Goal: Information Seeking & Learning: Stay updated

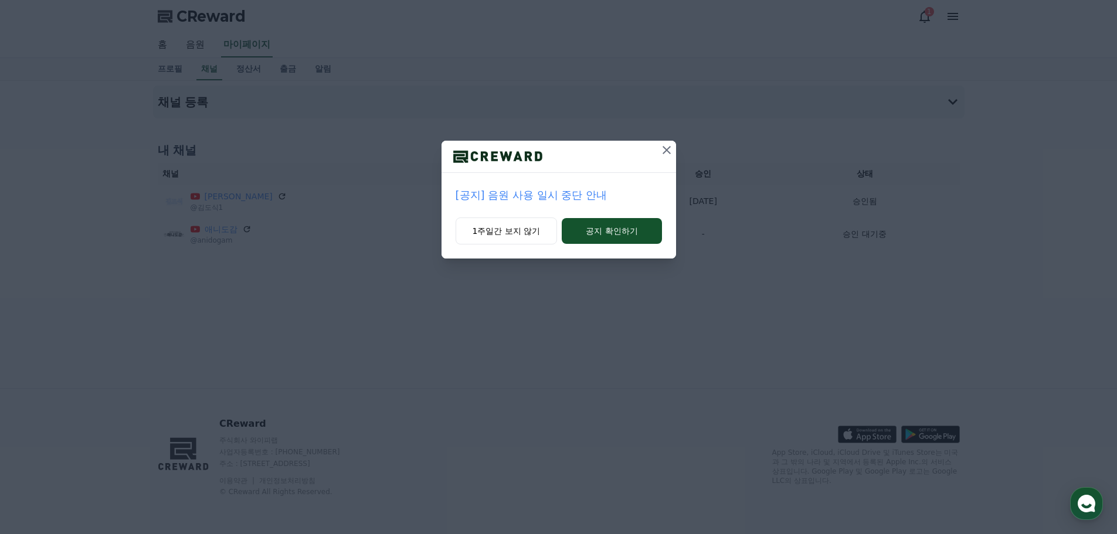
click at [586, 191] on p "[공지] 음원 사용 일시 중단 안내" at bounding box center [559, 195] width 206 height 16
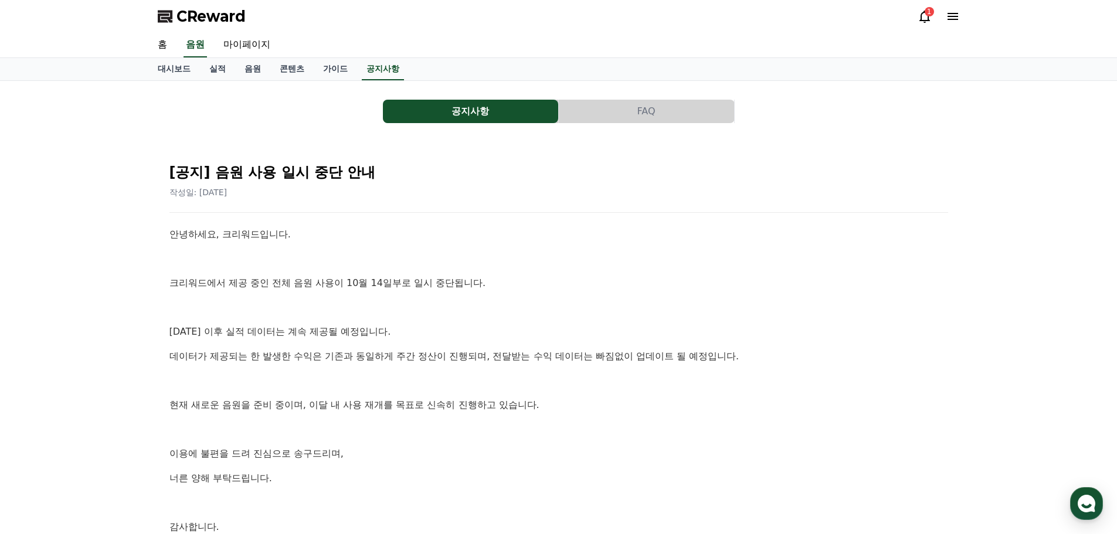
click at [55, 326] on div "공지사항 FAQ [공지] 음원 사용 일시 중단 안내 작성일: [DATE] 안녕하세요, 크리워드입니다. 크리워드에서 제공 중인 전체 음원 사용이…" at bounding box center [558, 348] width 1117 height 534
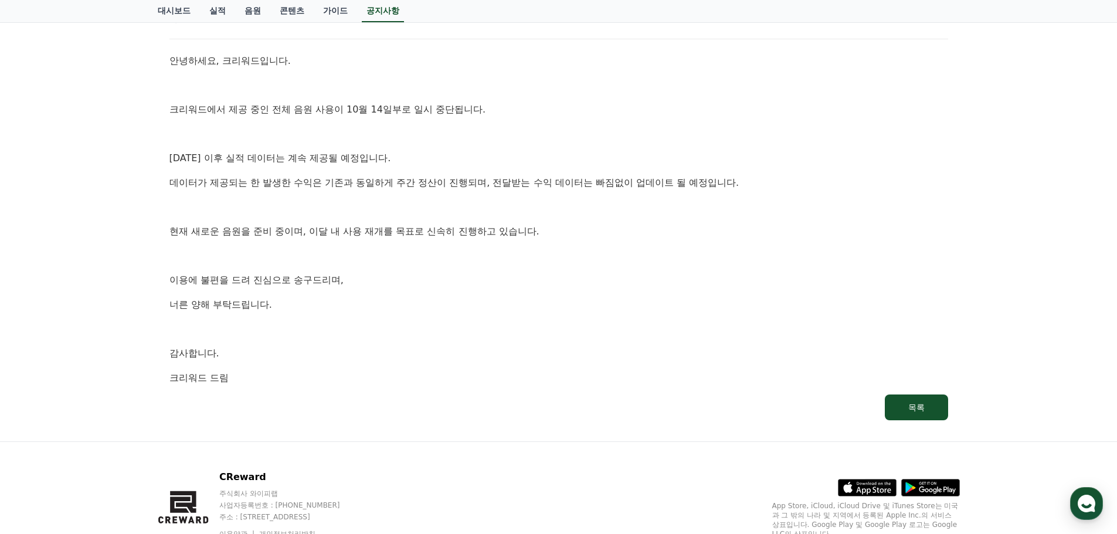
scroll to position [176, 0]
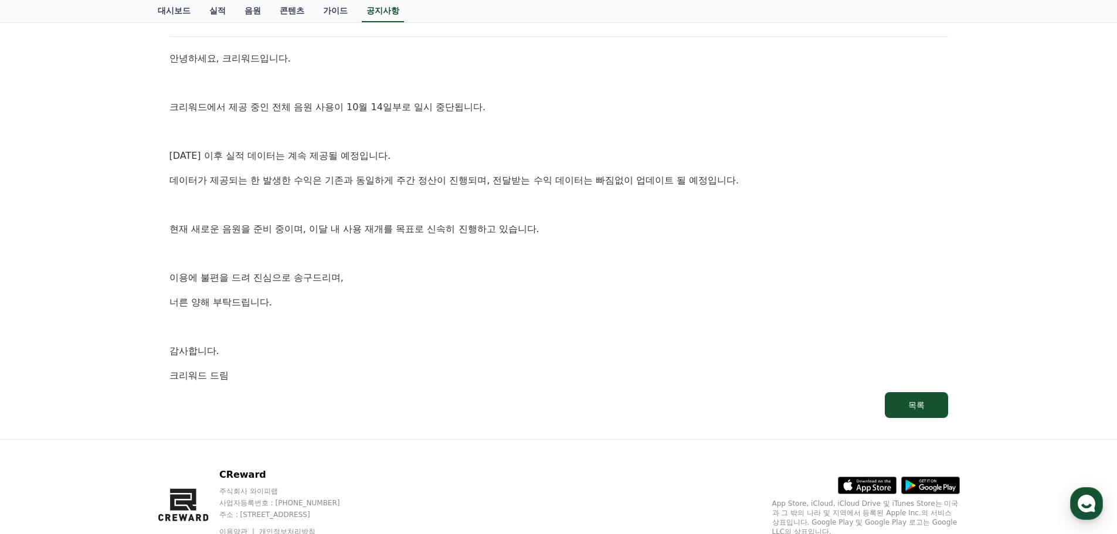
click at [141, 230] on div "공지사항 FAQ [공지] 음원 사용 일시 중단 안내 작성일: 2025-10-14 안녕하세요, 크리워드입니다. 크리워드에서 제공 중인 전체 음원…" at bounding box center [558, 172] width 1117 height 534
drag, startPoint x: 308, startPoint y: 121, endPoint x: 391, endPoint y: 119, distance: 82.1
click at [391, 119] on div "안녕하세요, 크리워드입니다. 크리워드에서 제공 중인 전체 음원 사용이 10월 14일부로 일시 중단됩니다. 10월 14일 이후 실적 데이터는 계…" at bounding box center [558, 217] width 779 height 332
drag, startPoint x: 364, startPoint y: 106, endPoint x: 458, endPoint y: 113, distance: 94.6
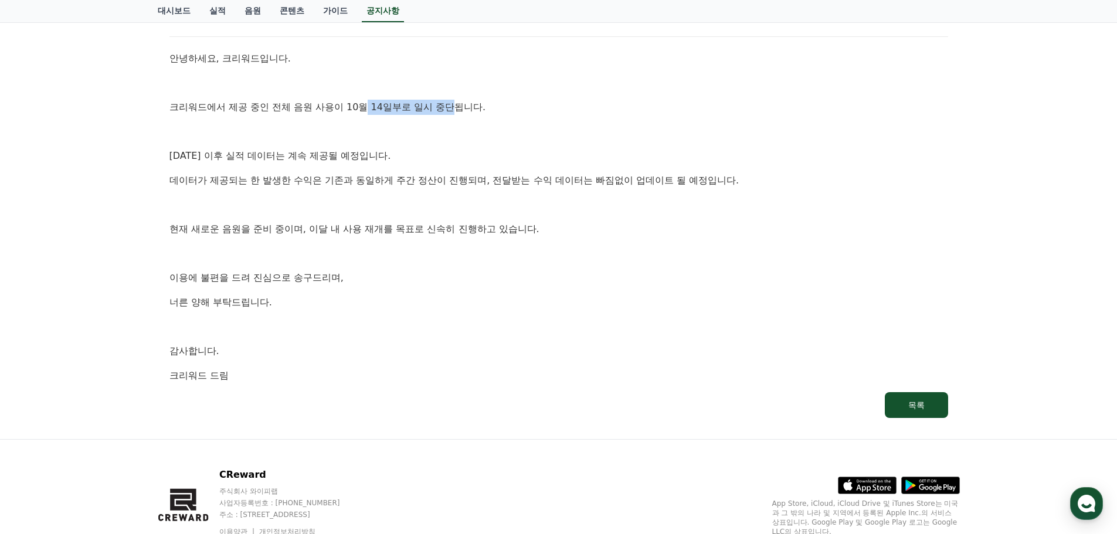
click at [458, 113] on p "크리워드에서 제공 중인 전체 음원 사용이 10월 14일부로 일시 중단됩니다." at bounding box center [558, 107] width 779 height 15
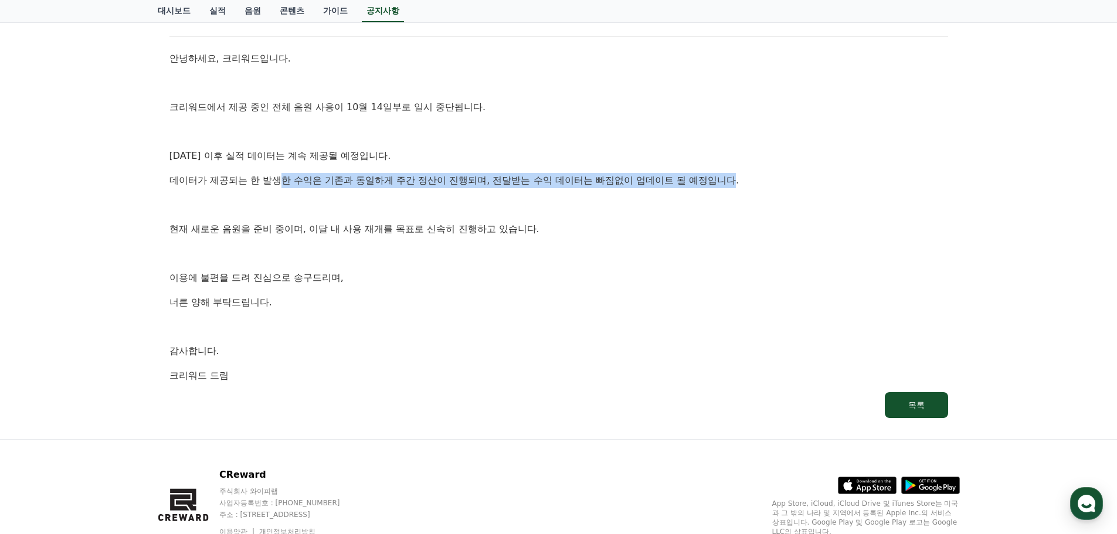
drag, startPoint x: 286, startPoint y: 175, endPoint x: 739, endPoint y: 183, distance: 453.4
click at [739, 183] on p "데이터가 제공되는 한 발생한 수익은 기존과 동일하게 주간 정산이 진행되며, 전달받는 수익 데이터는 빠짐없이 업데이트 될 예정입니다." at bounding box center [558, 180] width 779 height 15
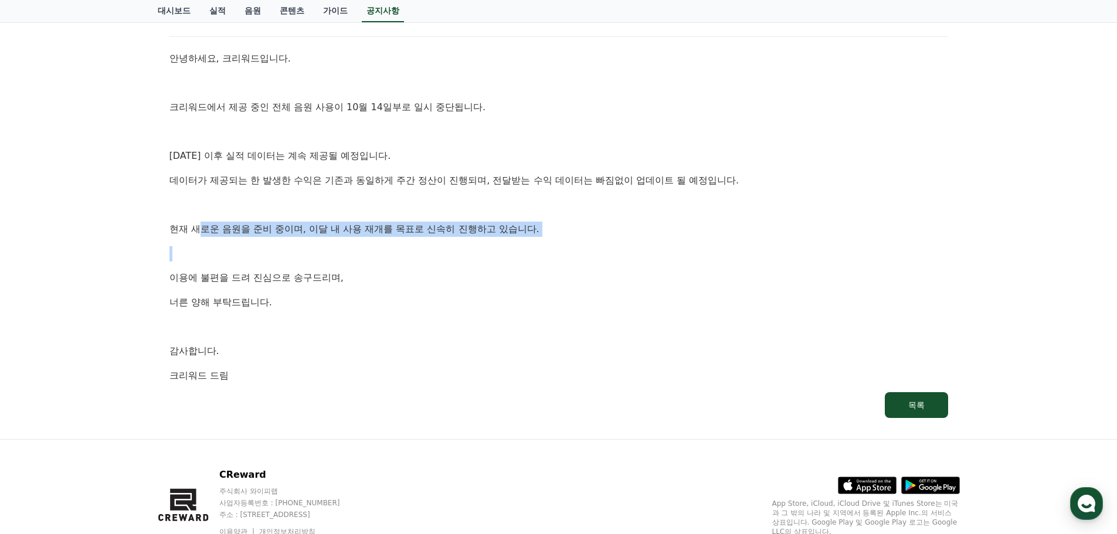
drag, startPoint x: 612, startPoint y: 240, endPoint x: 202, endPoint y: 227, distance: 410.2
click at [202, 227] on div "안녕하세요, 크리워드입니다. 크리워드에서 제공 중인 전체 음원 사용이 10월 14일부로 일시 중단됩니다. 10월 14일 이후 실적 데이터는 계…" at bounding box center [558, 217] width 779 height 332
click at [202, 227] on p "현재 새로운 음원을 준비 중이며, 이달 내 사용 재개를 목표로 신속히 진행하고 있습니다." at bounding box center [558, 229] width 779 height 15
drag, startPoint x: 201, startPoint y: 222, endPoint x: 561, endPoint y: 228, distance: 360.1
click at [561, 228] on p "현재 새로운 음원을 준비 중이며, 이달 내 사용 재개를 목표로 신속히 진행하고 있습니다." at bounding box center [558, 229] width 779 height 15
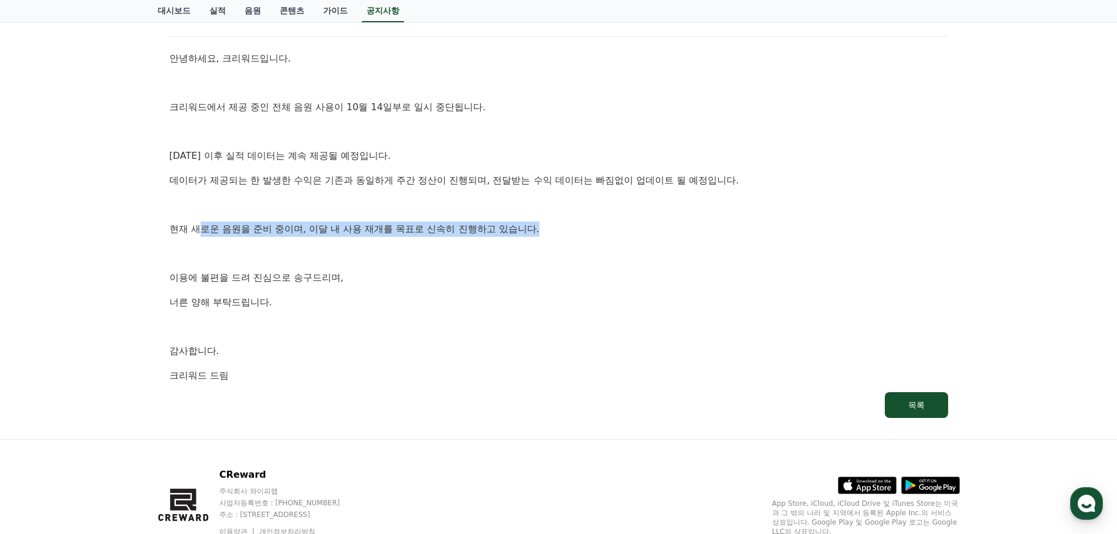
click at [561, 228] on p "현재 새로운 음원을 준비 중이며, 이달 내 사용 재개를 목표로 신속히 진행하고 있습니다." at bounding box center [558, 229] width 779 height 15
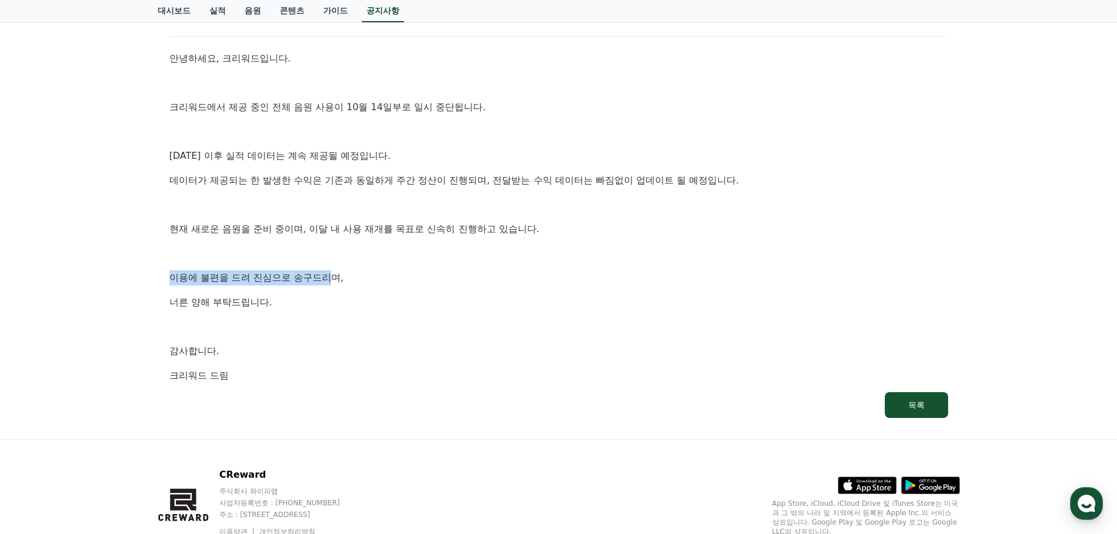
drag, startPoint x: 300, startPoint y: 275, endPoint x: 168, endPoint y: 279, distance: 132.0
click at [168, 279] on div "[공지] 음원 사용 일시 중단 안내 작성일: 2025-10-14 안녕하세요, 크리워드입니다. 크리워드에서 제공 중인 전체 음원 사용이 10월 …" at bounding box center [559, 197] width 784 height 445
drag, startPoint x: 168, startPoint y: 279, endPoint x: 289, endPoint y: 324, distance: 128.2
click at [289, 327] on div "[공지] 음원 사용 일시 중단 안내 작성일: 2025-10-14 안녕하세요, 크리워드입니다. 크리워드에서 제공 중인 전체 음원 사용이 10월 …" at bounding box center [559, 197] width 784 height 445
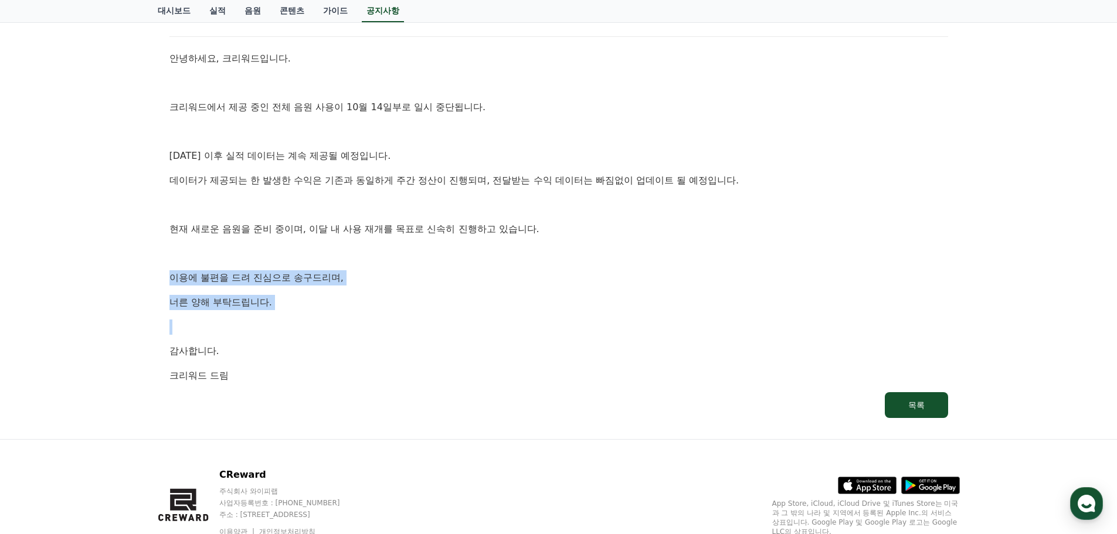
click at [289, 321] on p at bounding box center [558, 327] width 779 height 15
click at [289, 318] on div "안녕하세요, 크리워드입니다. 크리워드에서 제공 중인 전체 음원 사용이 10월 14일부로 일시 중단됩니다. 10월 14일 이후 실적 데이터는 계…" at bounding box center [558, 217] width 779 height 332
click at [290, 312] on div "안녕하세요, 크리워드입니다. 크리워드에서 제공 중인 전체 음원 사용이 10월 14일부로 일시 중단됩니다. 10월 14일 이후 실적 데이터는 계…" at bounding box center [558, 217] width 779 height 332
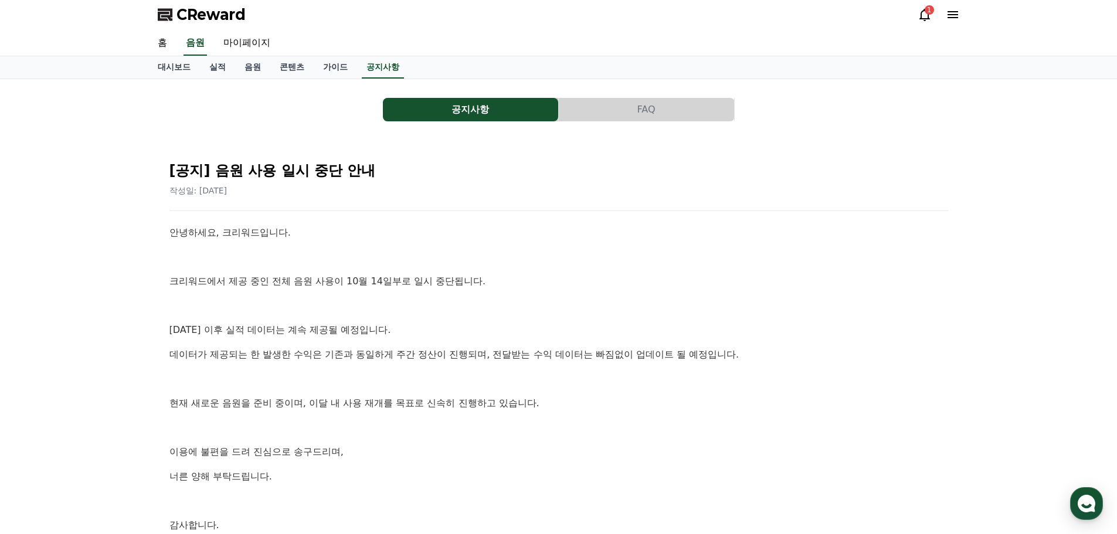
scroll to position [0, 0]
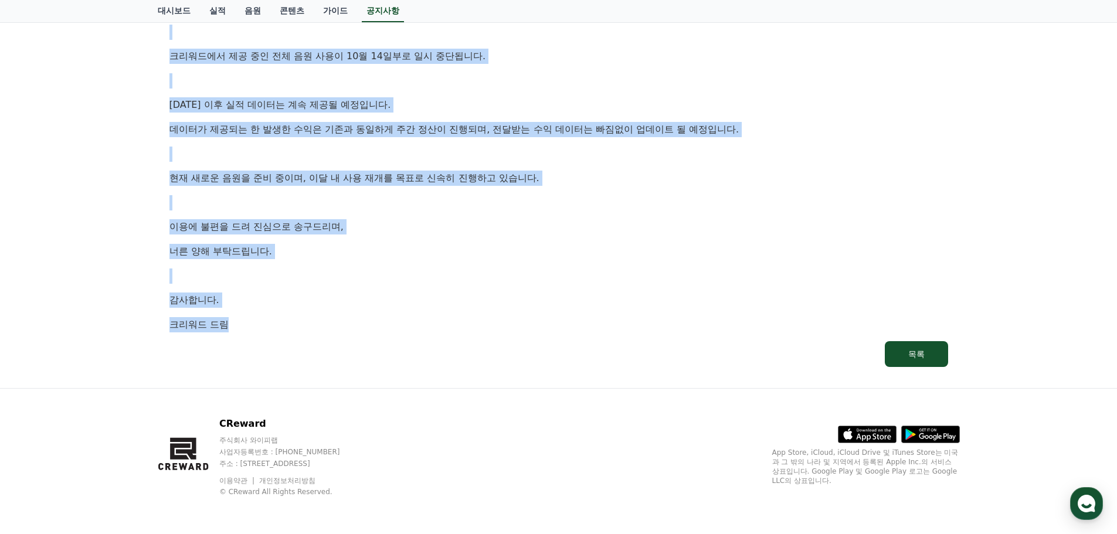
drag, startPoint x: 161, startPoint y: 235, endPoint x: 263, endPoint y: 323, distance: 134.7
click at [263, 323] on div "[공지] 음원 사용 일시 중단 안내 작성일: 2025-10-14 안녕하세요, 크리워드입니다. 크리워드에서 제공 중인 전체 음원 사용이 10월 …" at bounding box center [559, 147] width 802 height 464
click at [263, 323] on p "크리워드 드림" at bounding box center [558, 324] width 779 height 15
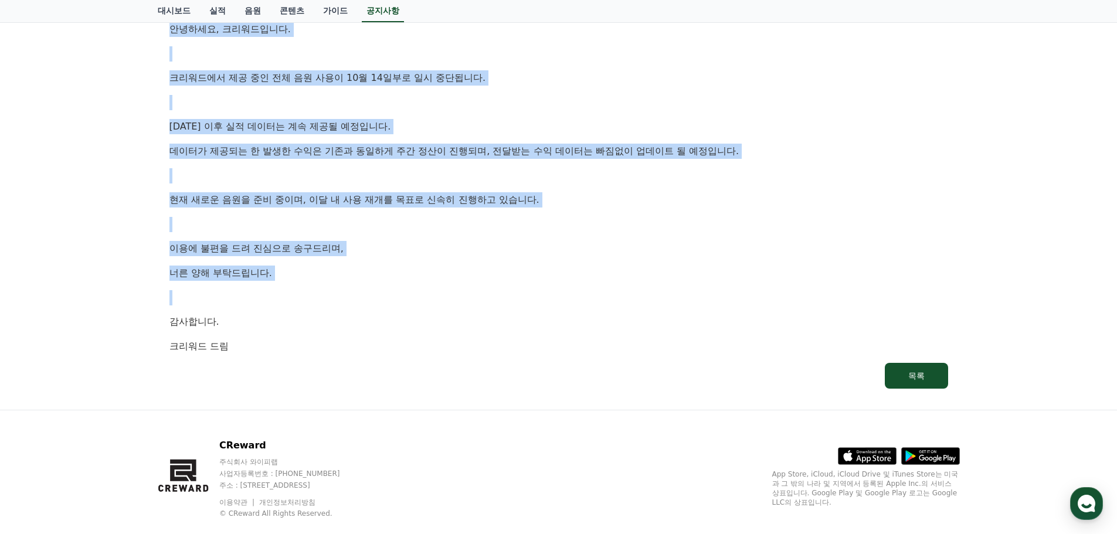
scroll to position [227, 0]
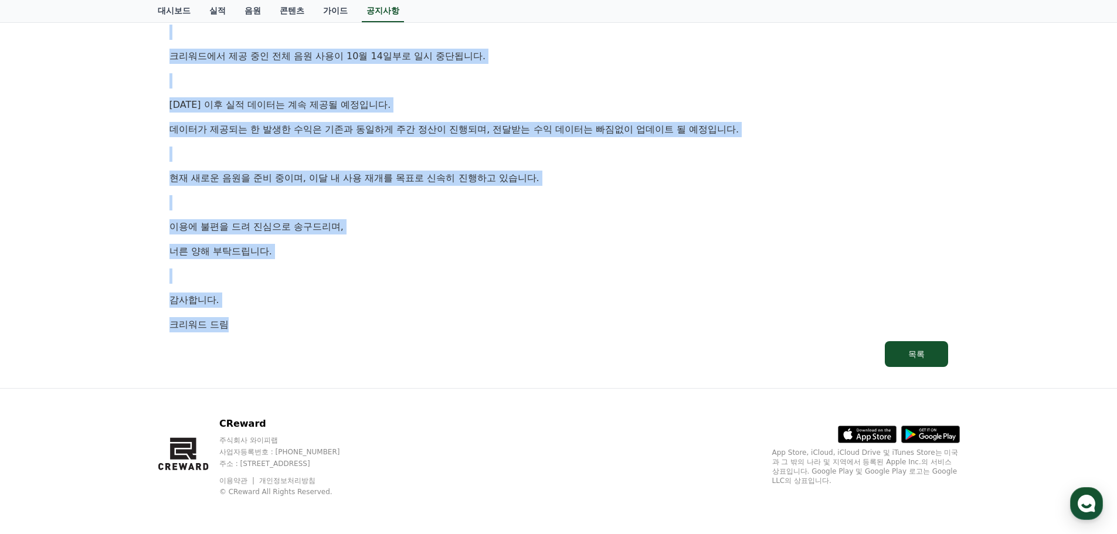
drag, startPoint x: 161, startPoint y: 235, endPoint x: 276, endPoint y: 322, distance: 143.9
click at [276, 322] on div "[공지] 음원 사용 일시 중단 안내 작성일: 2025-10-14 안녕하세요, 크리워드입니다. 크리워드에서 제공 중인 전체 음원 사용이 10월 …" at bounding box center [559, 147] width 802 height 464
click at [276, 322] on p "크리워드 드림" at bounding box center [558, 324] width 779 height 15
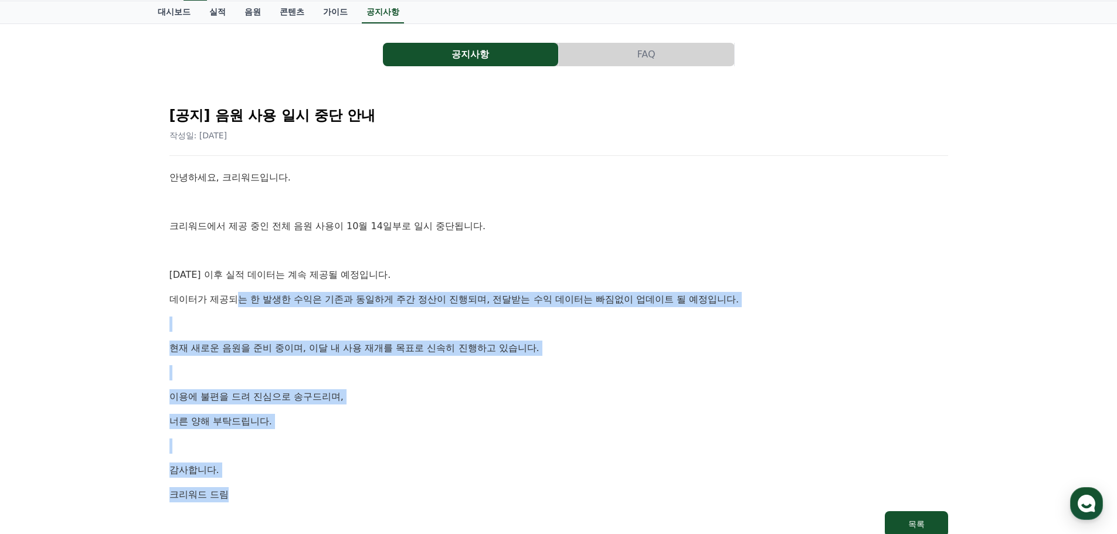
scroll to position [51, 0]
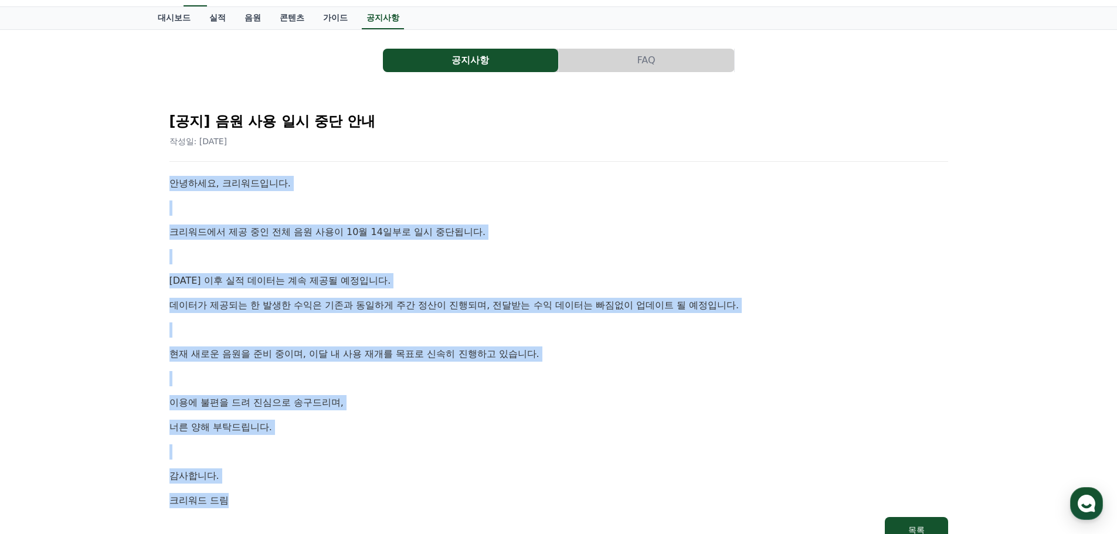
drag, startPoint x: 278, startPoint y: 326, endPoint x: 168, endPoint y: 190, distance: 175.1
click at [168, 190] on div "[공지] 음원 사용 일시 중단 안내 작성일: 2025-10-14 안녕하세요, 크리워드입니다. 크리워드에서 제공 중인 전체 음원 사용이 10월 …" at bounding box center [559, 322] width 784 height 445
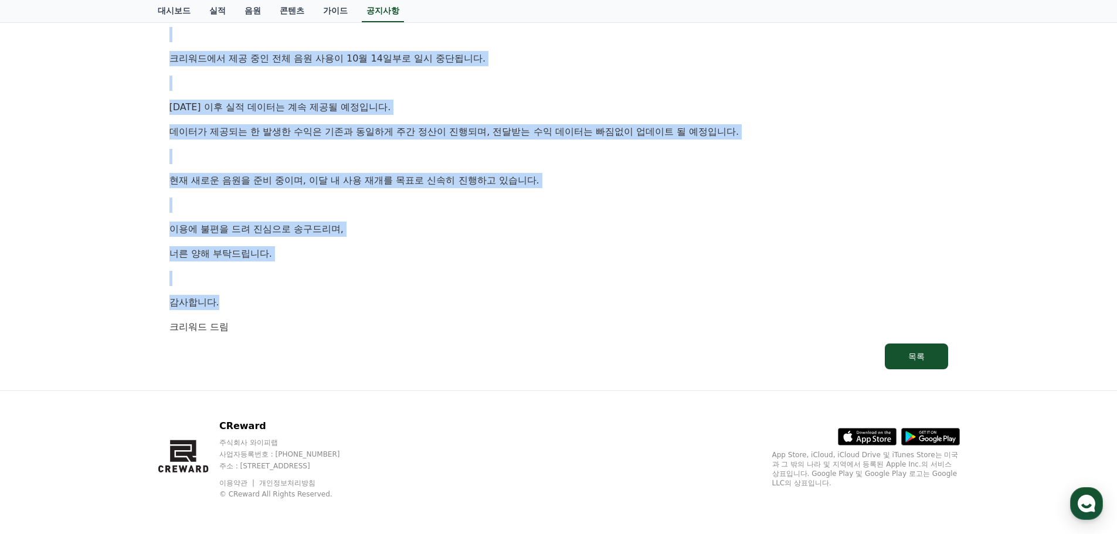
scroll to position [227, 0]
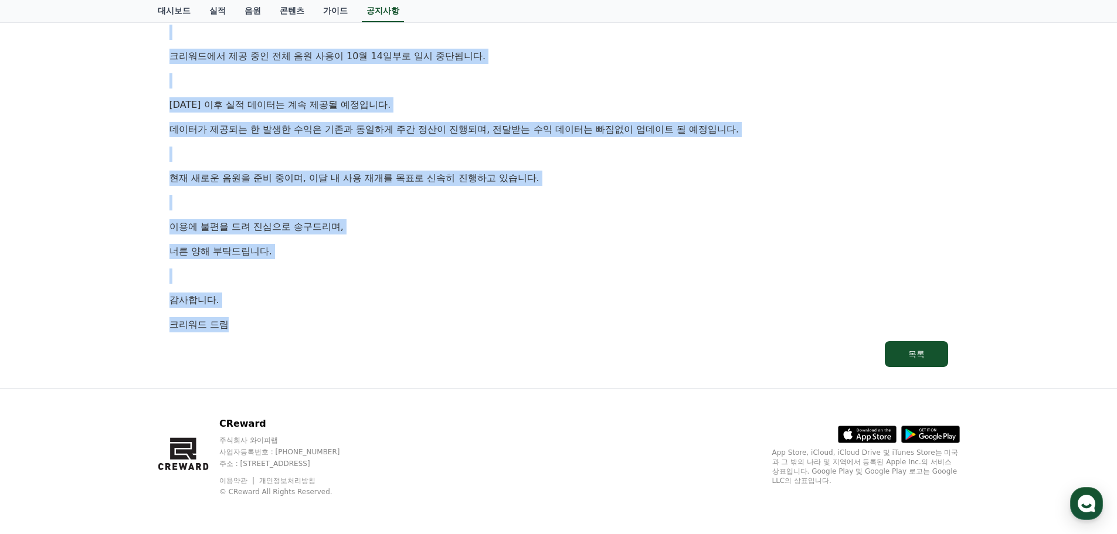
drag, startPoint x: 168, startPoint y: 187, endPoint x: 268, endPoint y: 325, distance: 170.4
click at [268, 325] on div "[공지] 음원 사용 일시 중단 안내 작성일: 2025-10-14 안녕하세요, 크리워드입니다. 크리워드에서 제공 중인 전체 음원 사용이 10월 …" at bounding box center [559, 146] width 784 height 445
click at [268, 325] on p "크리워드 드림" at bounding box center [558, 324] width 779 height 15
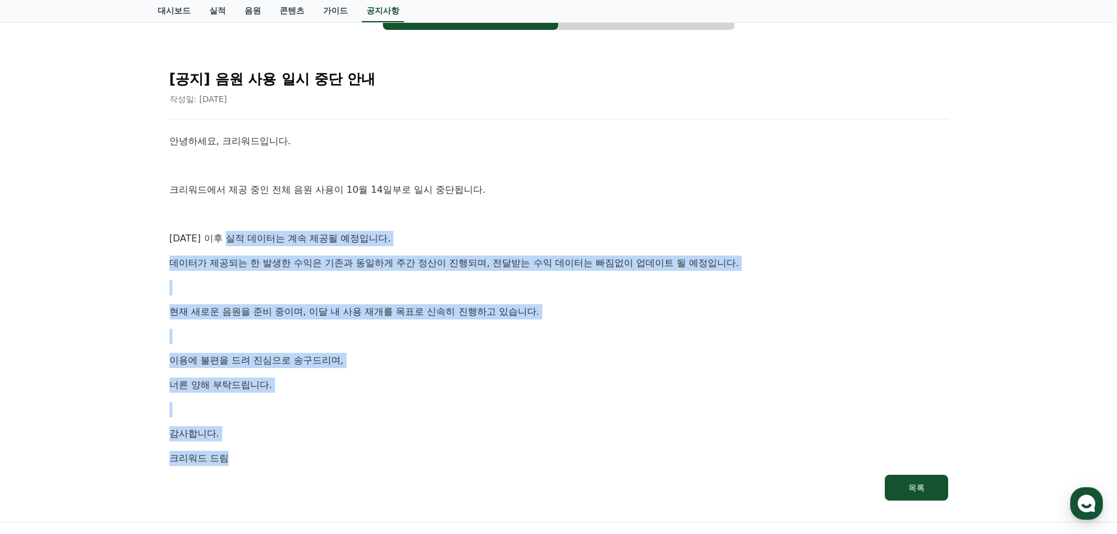
scroll to position [0, 0]
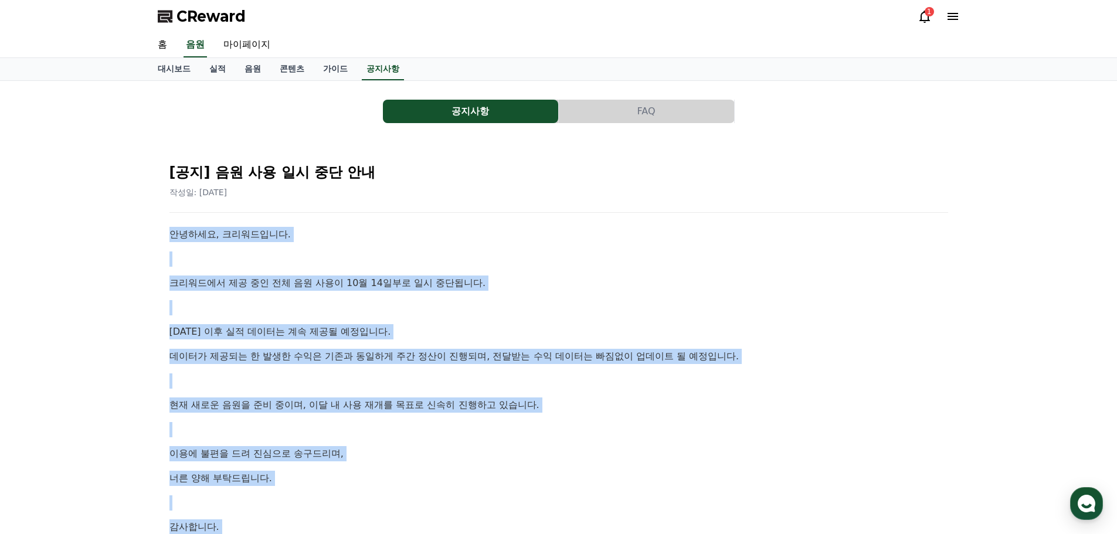
drag, startPoint x: 272, startPoint y: 328, endPoint x: 171, endPoint y: 226, distance: 143.5
click at [171, 226] on div "[공지] 음원 사용 일시 중단 안내 작성일: 2025-10-14 안녕하세요, 크리워드입니다. 크리워드에서 제공 중인 전체 음원 사용이 10월 …" at bounding box center [559, 373] width 784 height 445
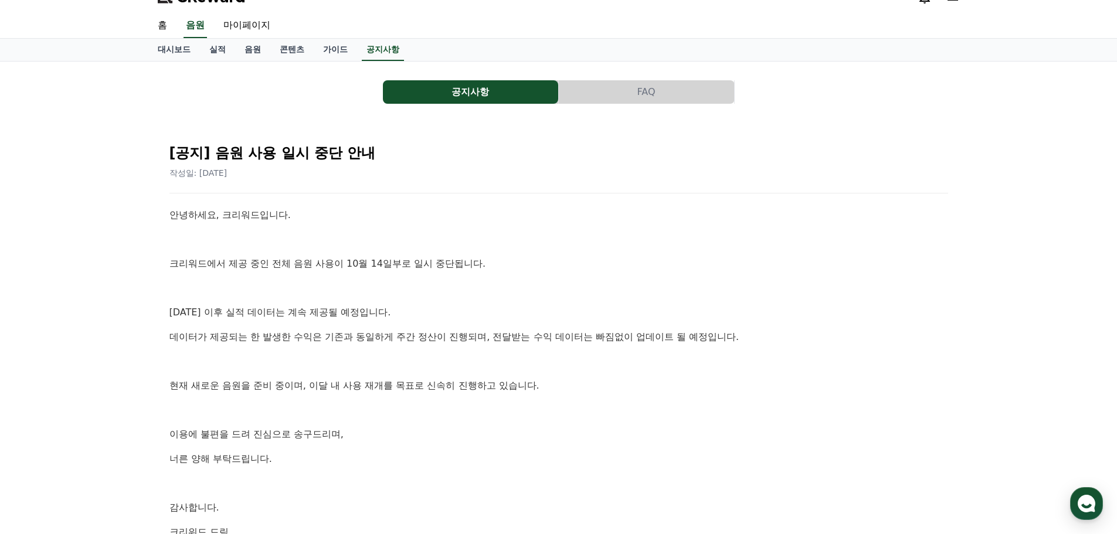
scroll to position [117, 0]
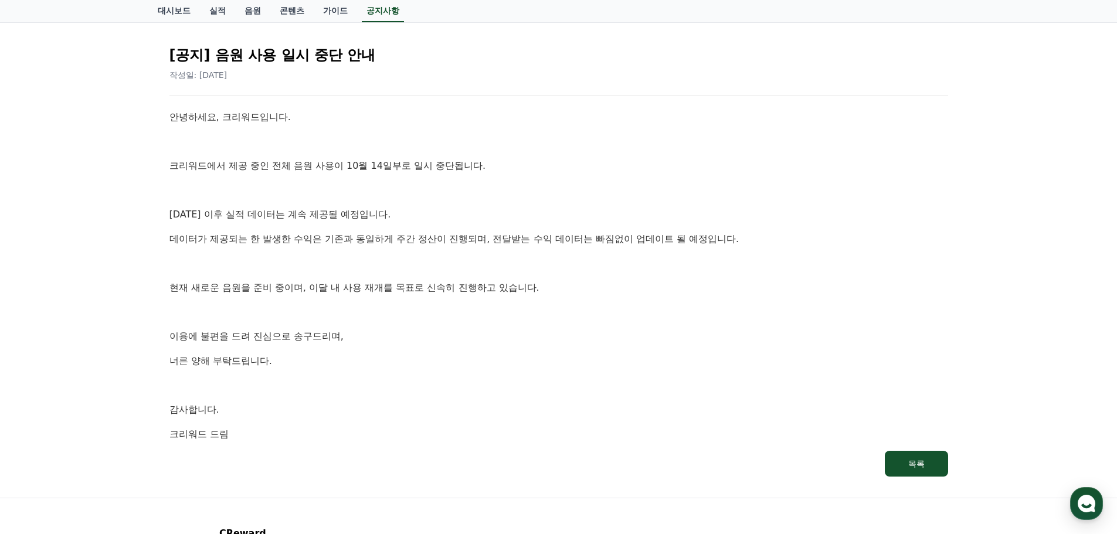
click at [304, 290] on p "현재 새로운 음원을 준비 중이며, 이달 내 사용 재개를 목표로 신속히 진행하고 있습니다." at bounding box center [558, 287] width 779 height 15
click at [204, 287] on p "현재 새로운 음원을 준비 중이며, 이달 내 사용 재개를 목표로 신속히 진행하고 있습니다." at bounding box center [558, 287] width 779 height 15
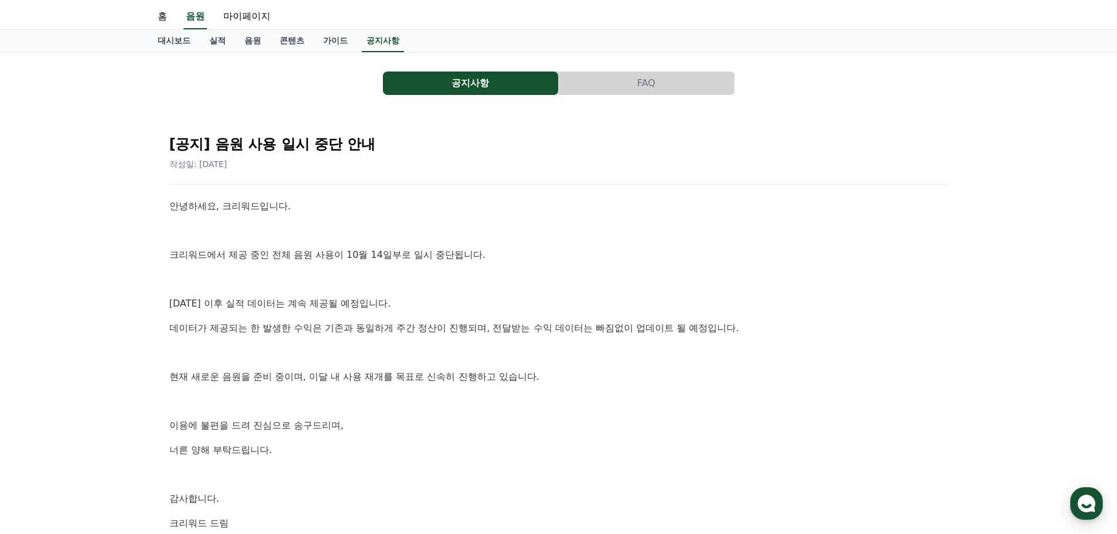
scroll to position [0, 0]
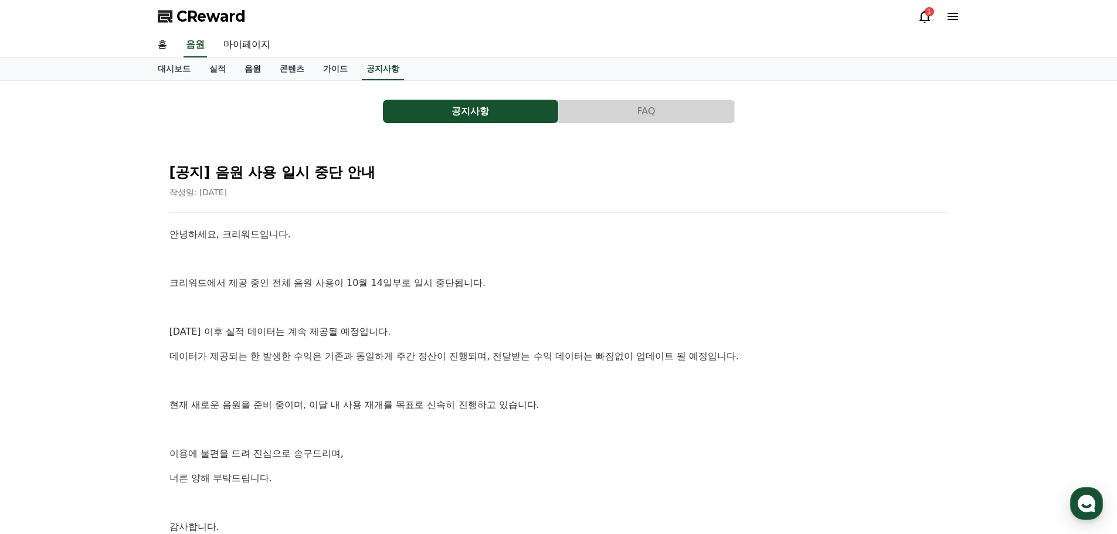
click at [246, 76] on link "음원" at bounding box center [252, 69] width 35 height 22
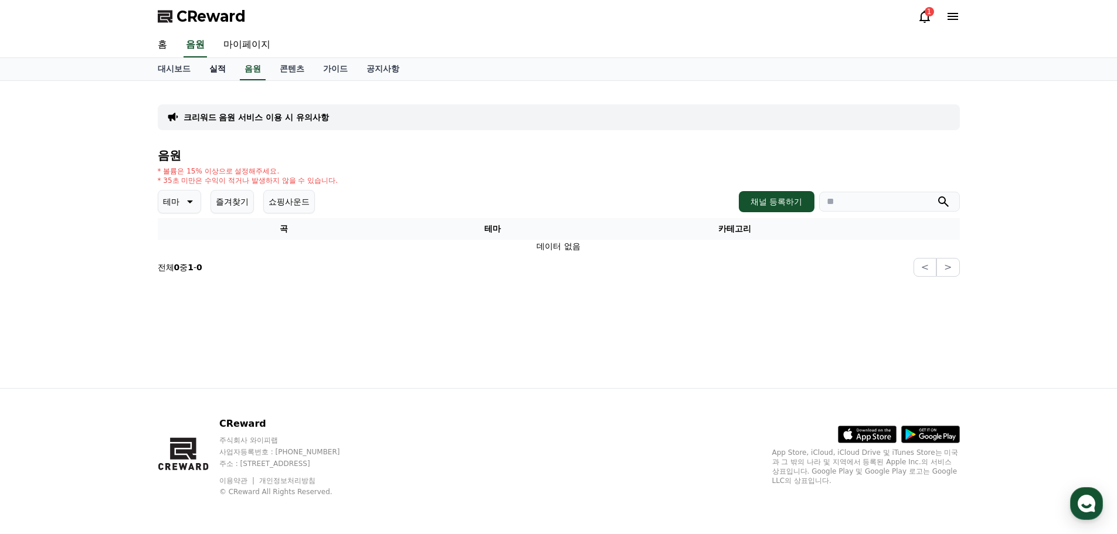
click at [219, 70] on link "실적" at bounding box center [217, 69] width 35 height 22
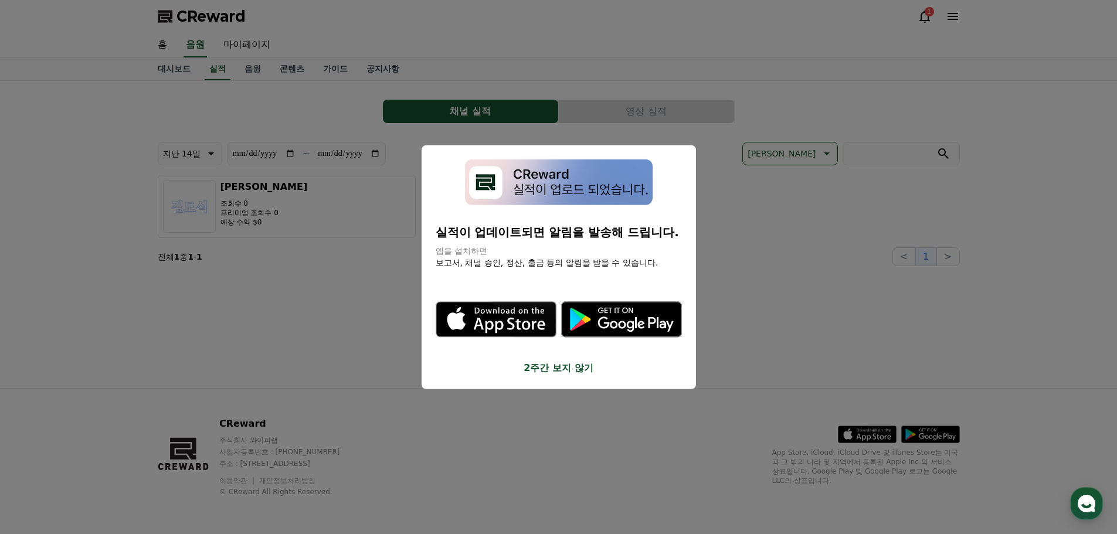
click at [345, 374] on button "close modal" at bounding box center [558, 267] width 1117 height 534
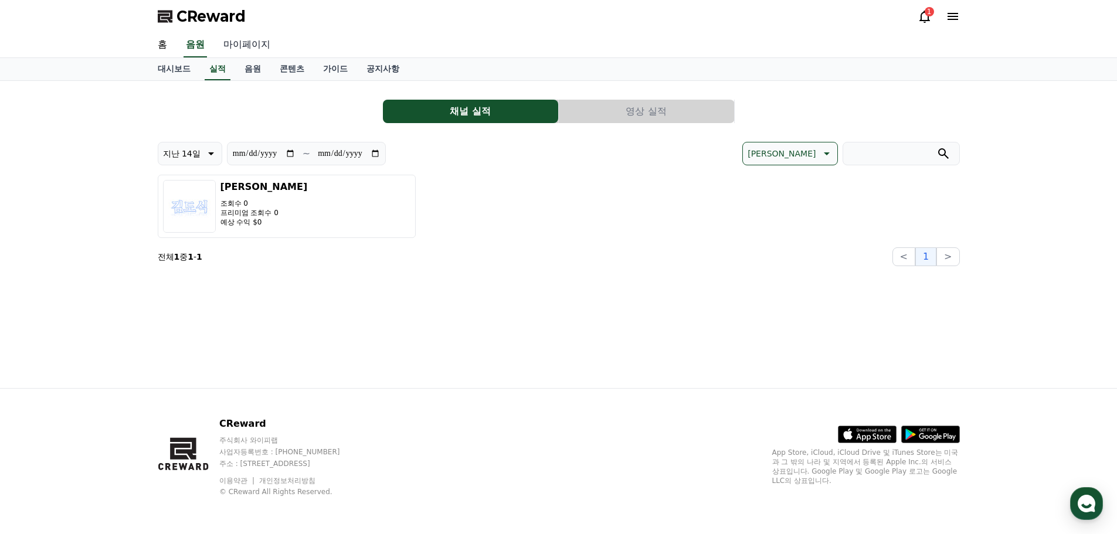
click at [243, 45] on link "마이페이지" at bounding box center [247, 45] width 66 height 25
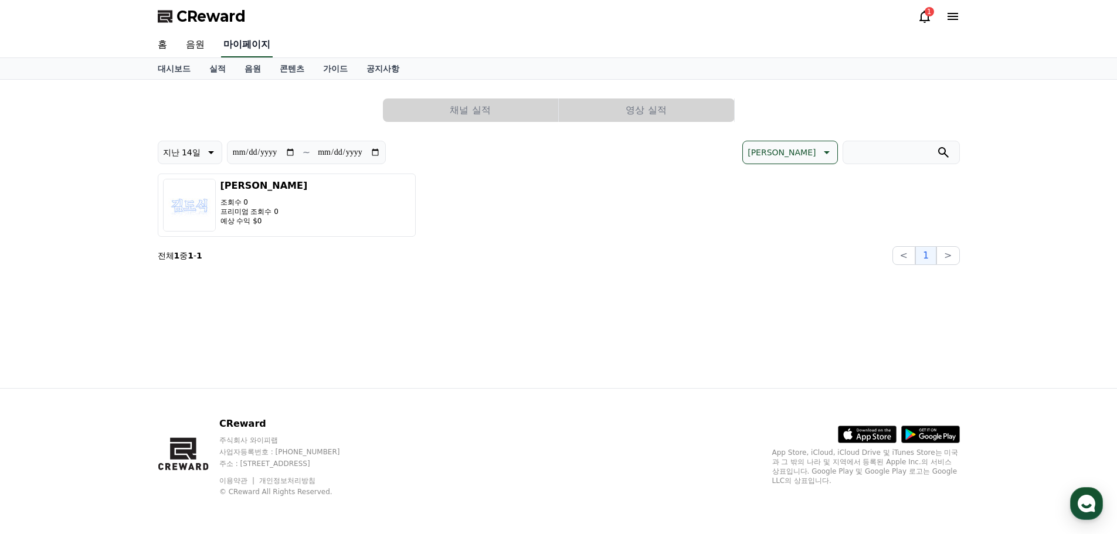
select select "**********"
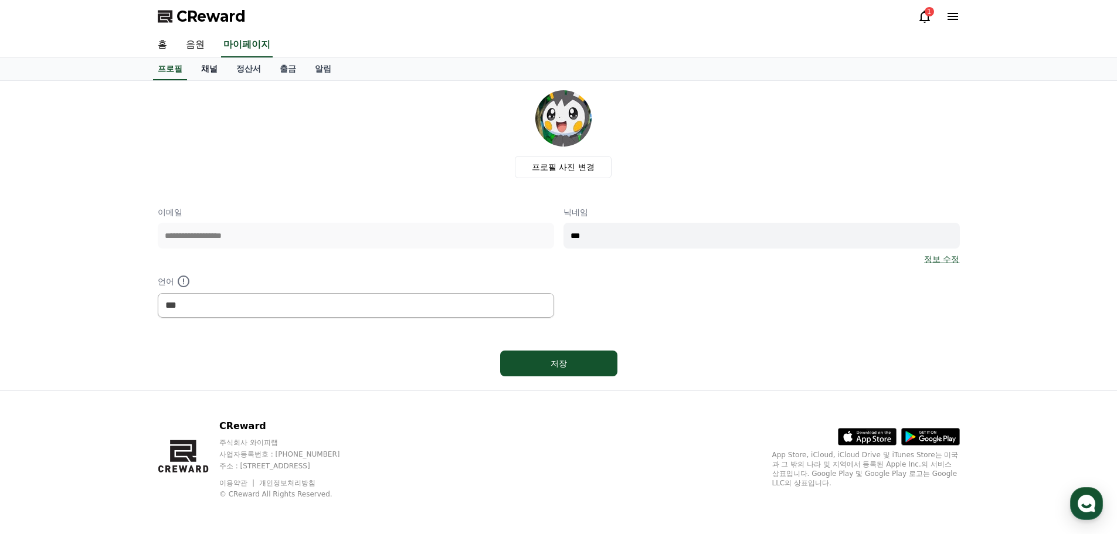
click at [219, 67] on link "채널" at bounding box center [209, 69] width 35 height 22
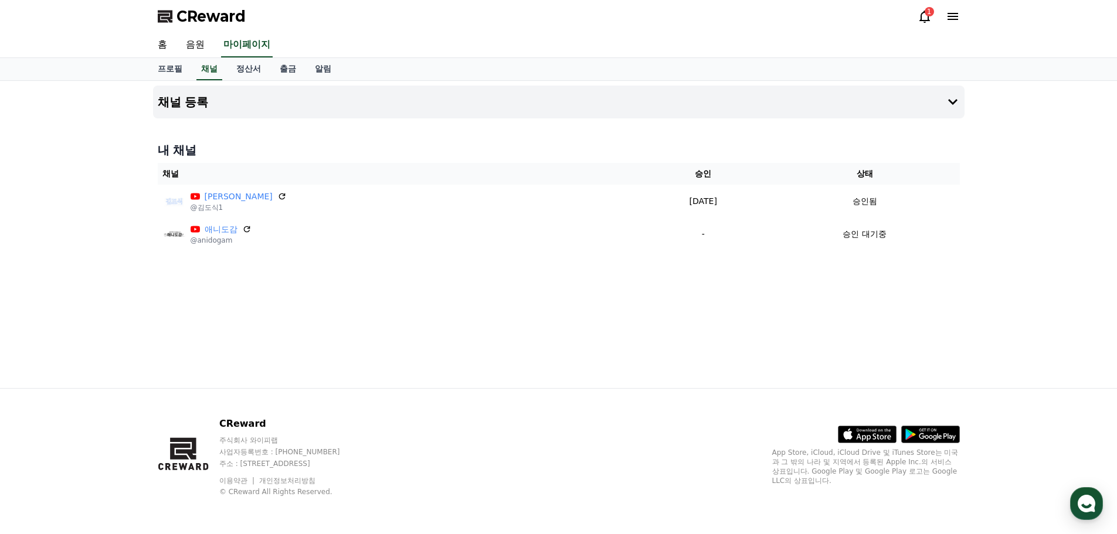
click at [920, 23] on icon at bounding box center [925, 16] width 14 height 14
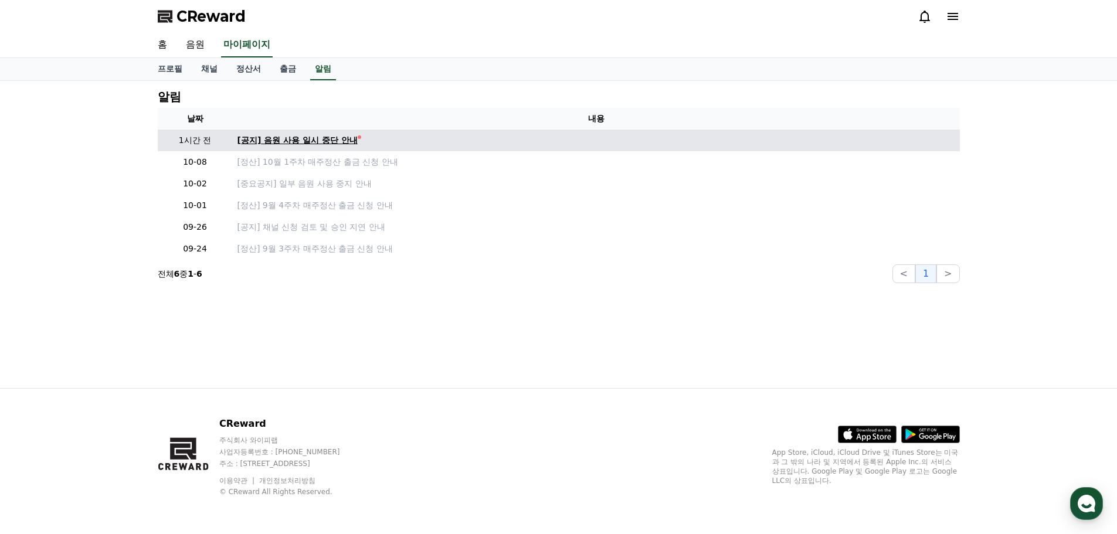
click at [314, 141] on div "[공지] 음원 사용 일시 중단 안내" at bounding box center [298, 140] width 120 height 12
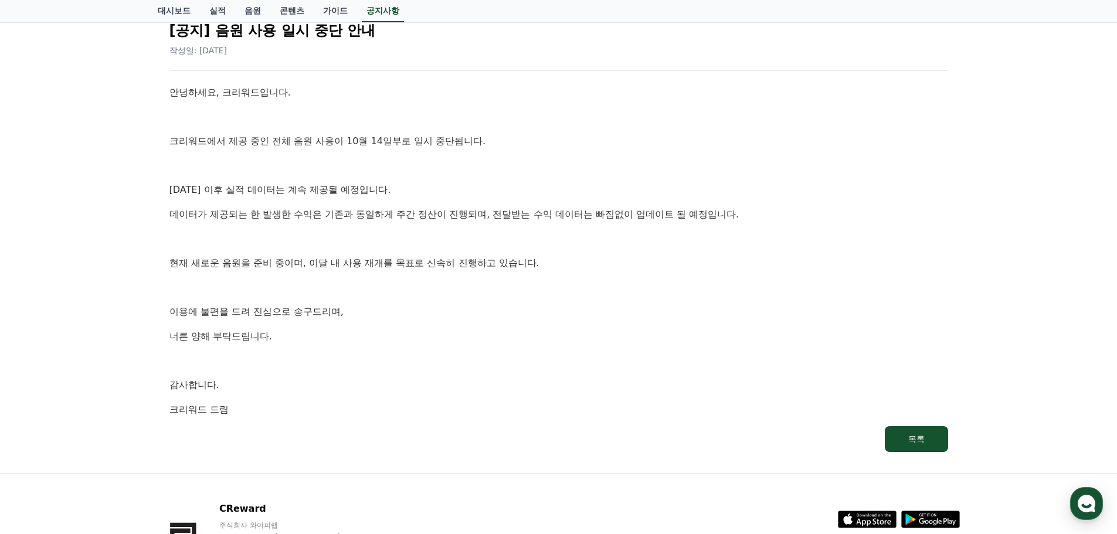
scroll to position [227, 0]
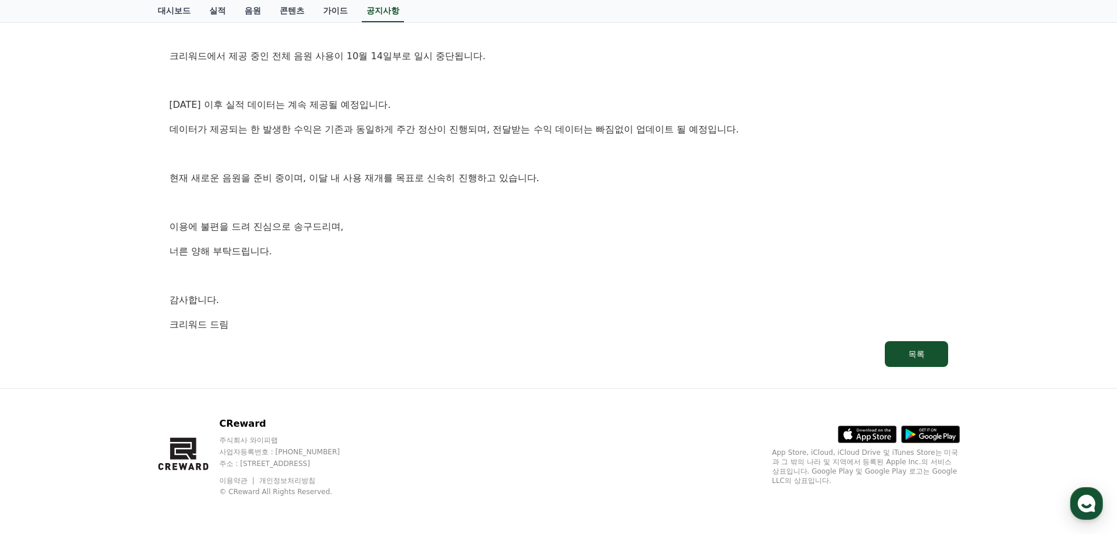
click at [598, 348] on link "목록" at bounding box center [558, 354] width 779 height 26
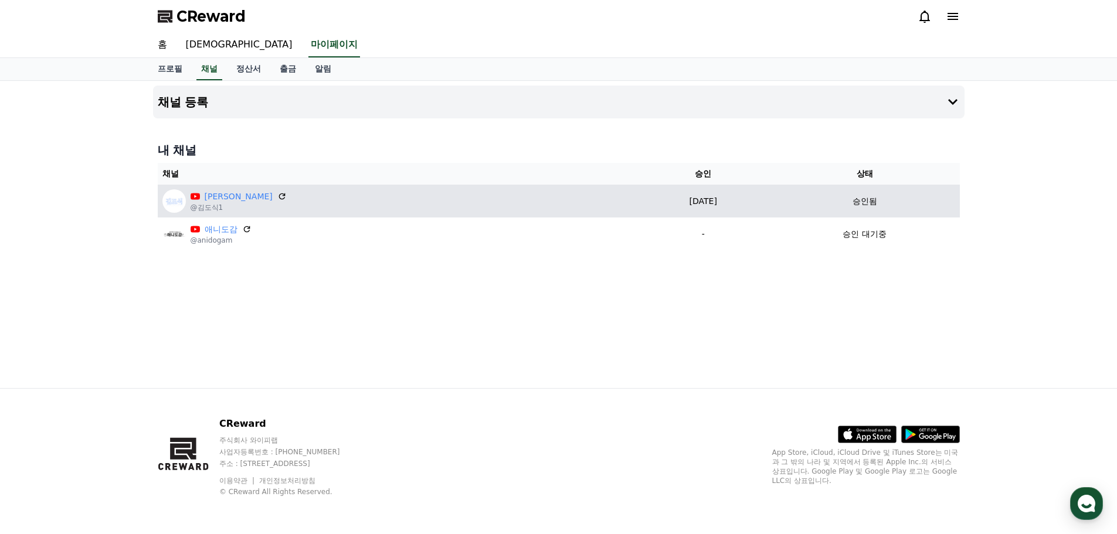
drag, startPoint x: 713, startPoint y: 207, endPoint x: 593, endPoint y: 201, distance: 120.4
click at [637, 201] on td "2025-09-22 09-22" at bounding box center [703, 201] width 133 height 33
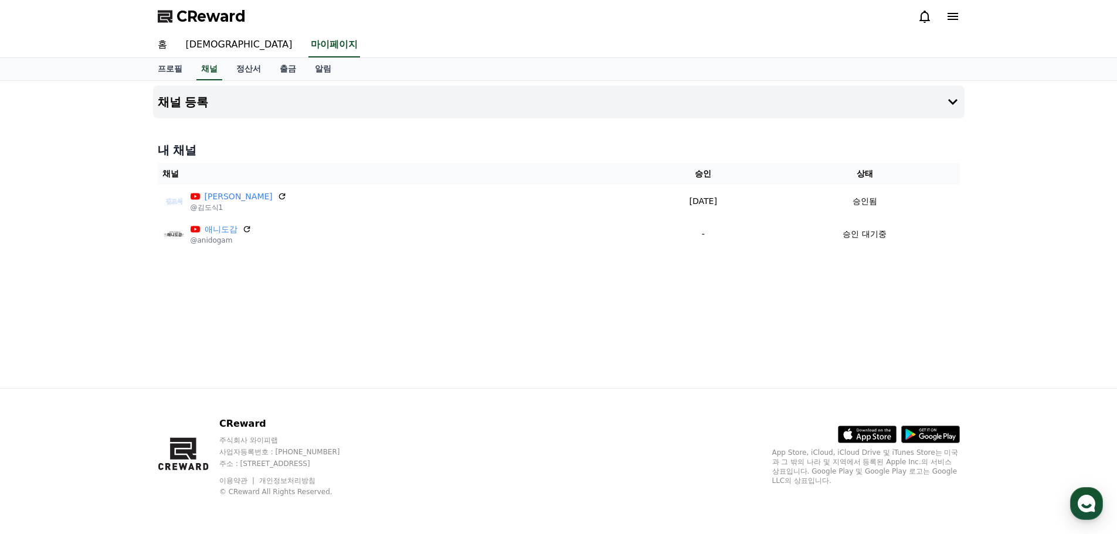
click at [508, 296] on div "채널 등록 내 채널 채널 승인 상태 김도식 @김도식1 2025-09-22 09-22 승인됨 애니도감 @anidogam - 승인 대기중" at bounding box center [558, 234] width 821 height 307
click at [435, 255] on div "채널 등록 내 채널 채널 승인 상태 김도식 @김도식1 2025-09-22 09-22 승인됨 애니도감 @anidogam - 승인 대기중" at bounding box center [558, 234] width 821 height 307
click at [266, 71] on link "정산서" at bounding box center [248, 69] width 43 height 22
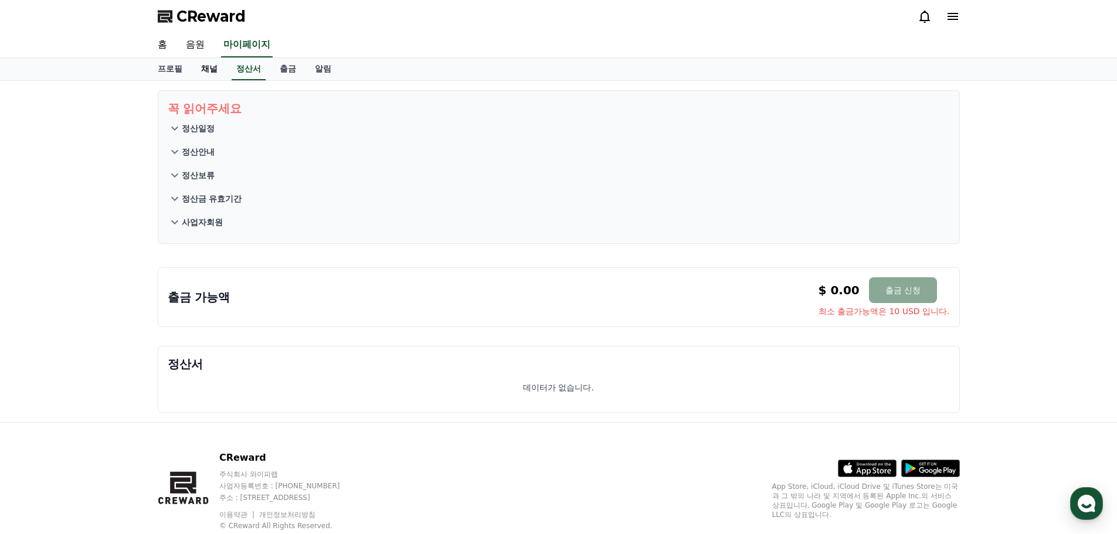
click at [210, 67] on link "채널" at bounding box center [209, 69] width 35 height 22
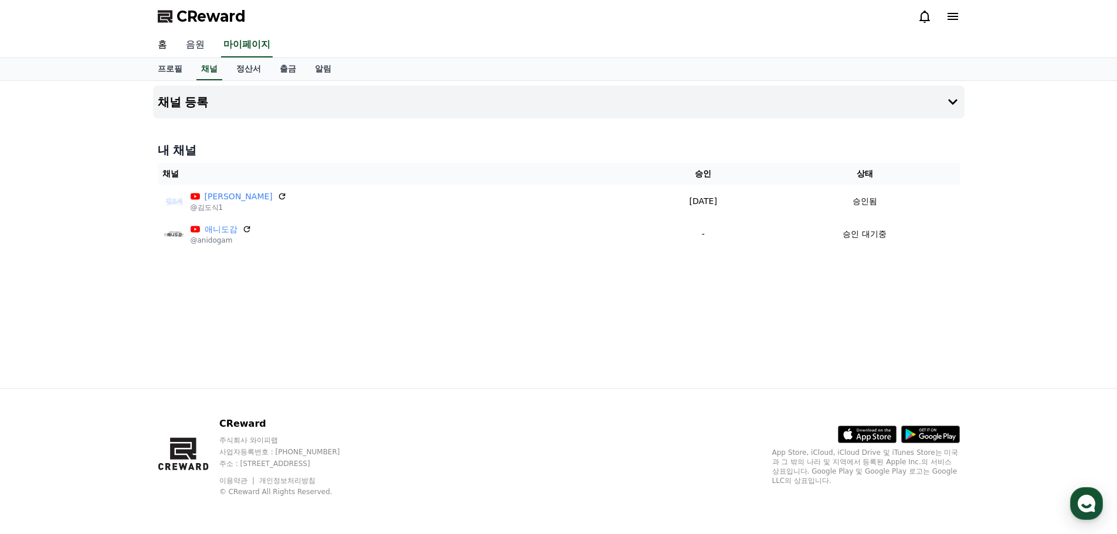
click at [200, 38] on link "음원" at bounding box center [196, 45] width 38 height 25
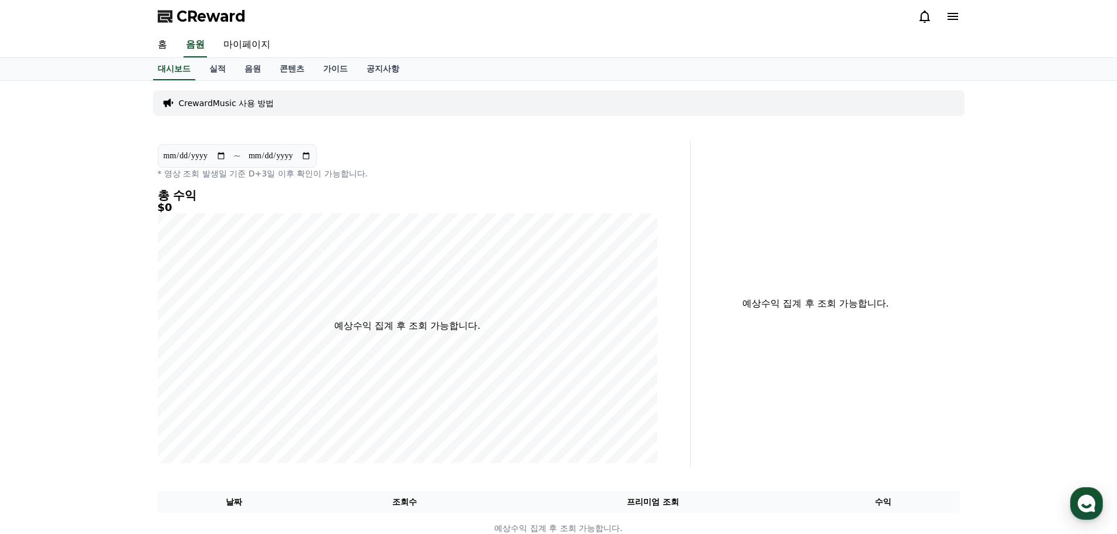
click at [926, 15] on icon at bounding box center [925, 16] width 14 height 14
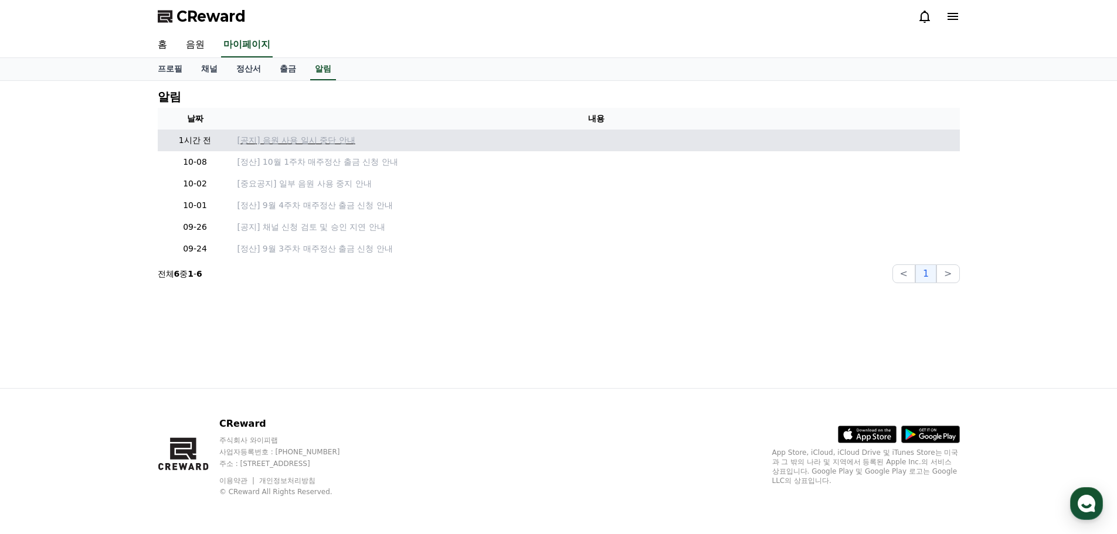
click at [310, 140] on p "[공지] 음원 사용 일시 중단 안내" at bounding box center [597, 140] width 718 height 12
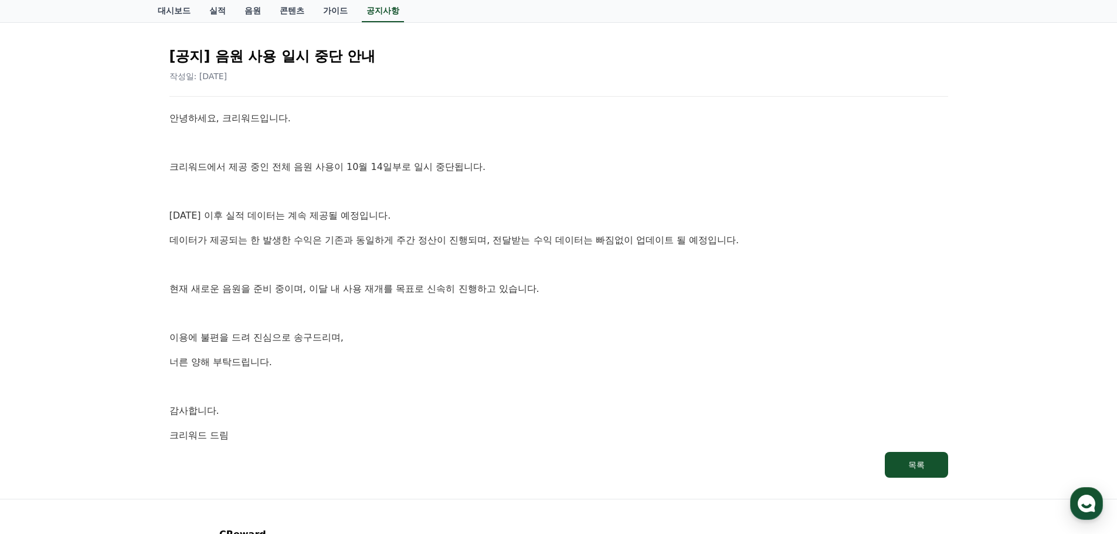
scroll to position [117, 0]
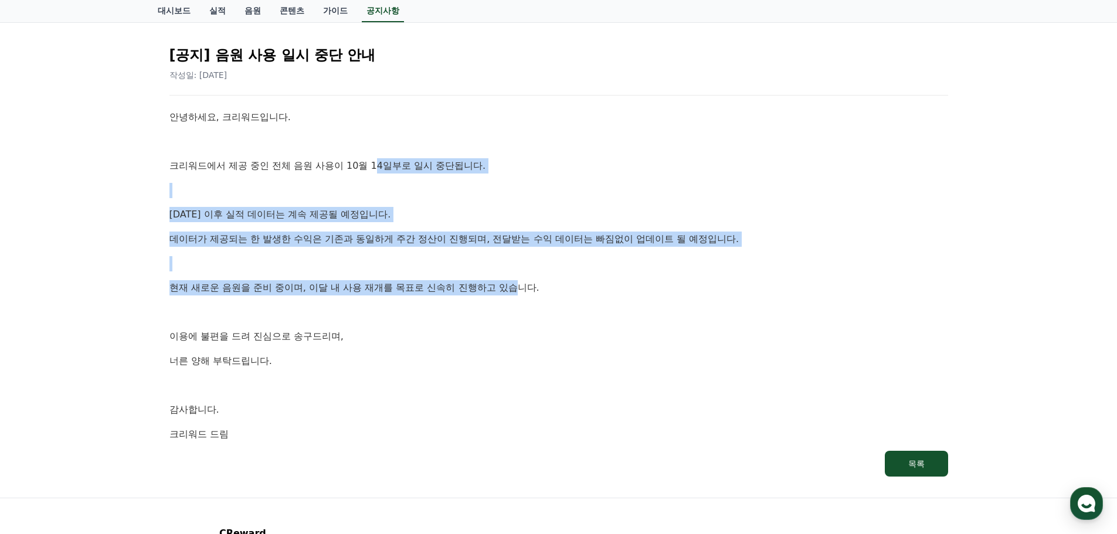
drag, startPoint x: 377, startPoint y: 156, endPoint x: 520, endPoint y: 272, distance: 184.3
click at [520, 272] on div "안녕하세요, 크리워드입니다. 크리워드에서 제공 중인 전체 음원 사용이 10월 14일부로 일시 중단됩니다. 10월 14일 이후 실적 데이터는 계…" at bounding box center [558, 276] width 779 height 332
